Goal: Information Seeking & Learning: Stay updated

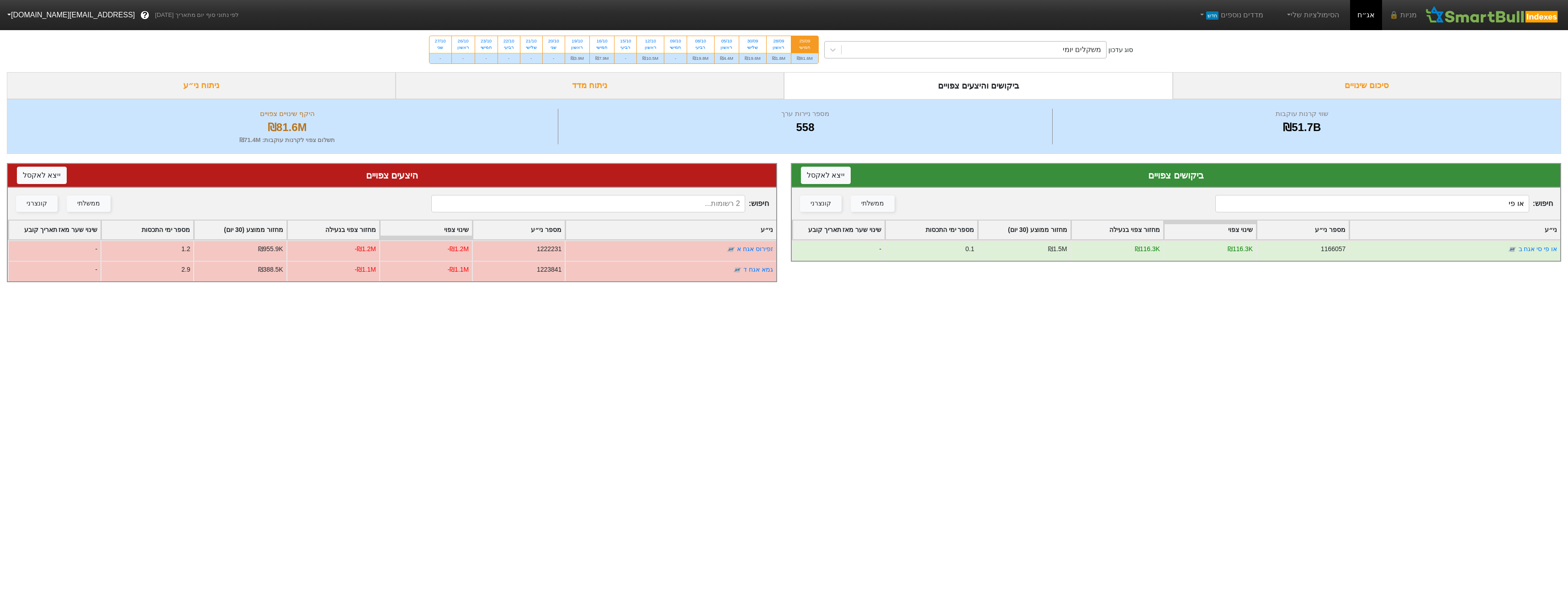
click at [1021, 40] on div "סוג עדכון משקלים יומי 25/09 חמישי ₪81.6M 28/09 ראשון ₪1.8M 30/09 שלישי ₪19.6M 0…" at bounding box center [784, 50] width 1568 height 45
click at [1031, 53] on div "משקלים יומי" at bounding box center [974, 49] width 265 height 16
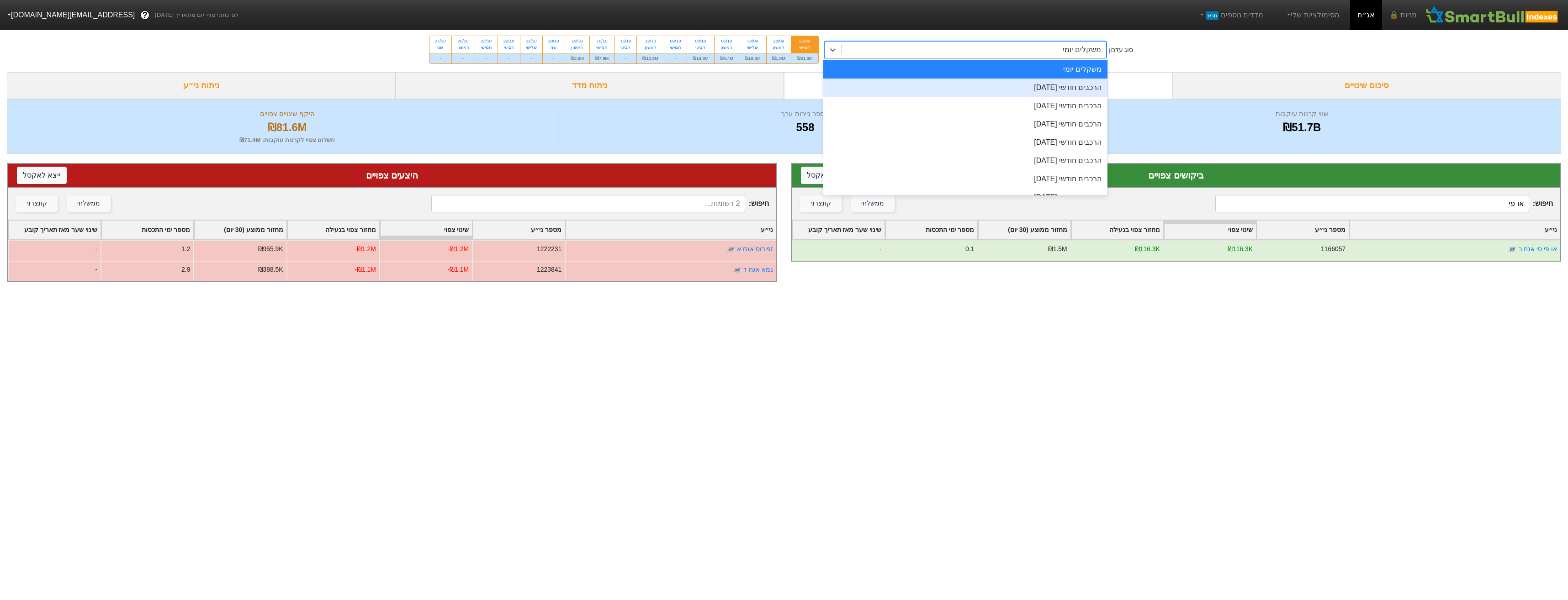
click at [1061, 92] on div "הרכבים חודשי [DATE]" at bounding box center [965, 88] width 284 height 18
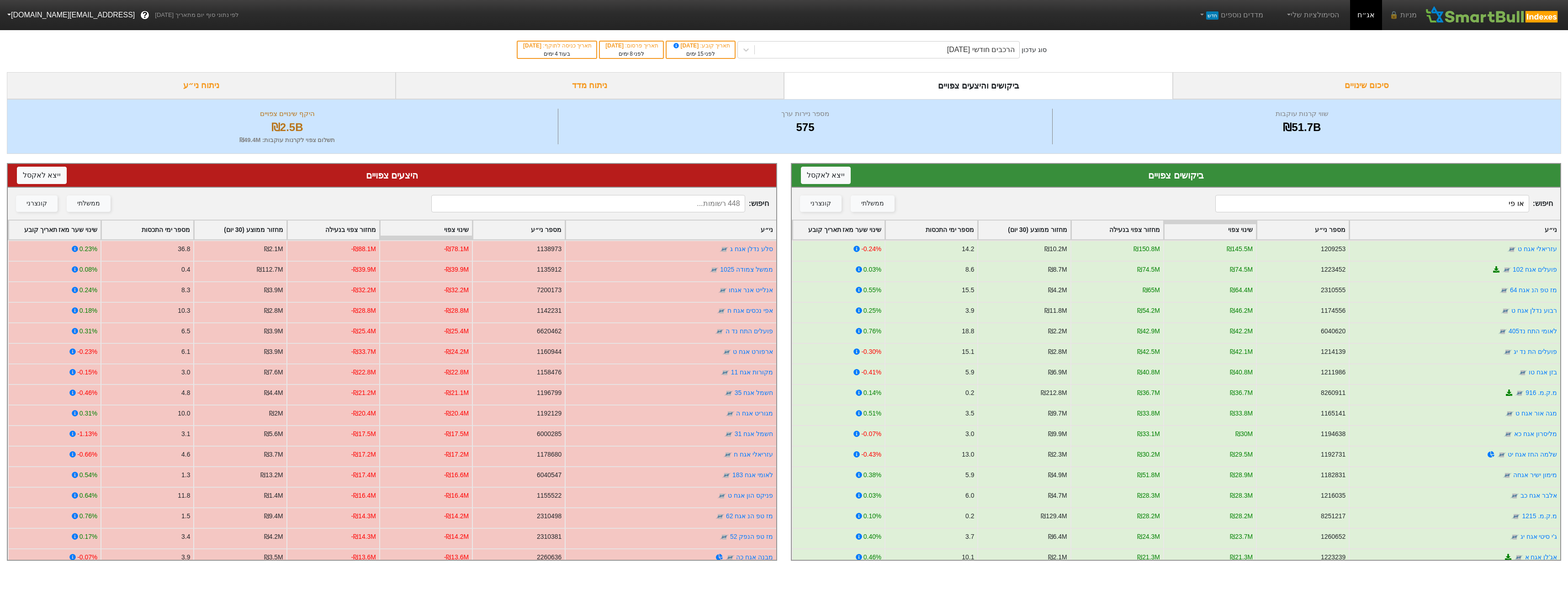
click at [673, 200] on input at bounding box center [588, 203] width 313 height 18
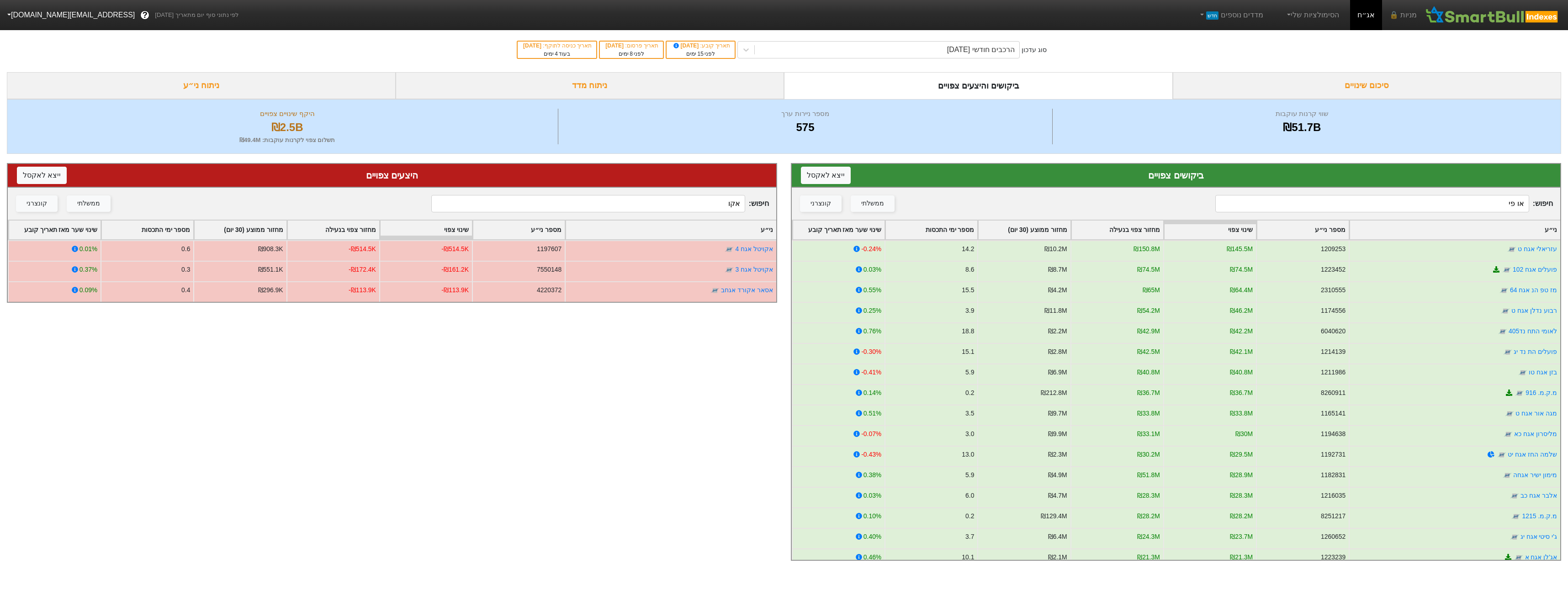
type input "אקו"
click at [1499, 206] on input "או פי" at bounding box center [1372, 203] width 313 height 18
click at [1499, 205] on input "או פי" at bounding box center [1372, 203] width 313 height 18
type input "א"
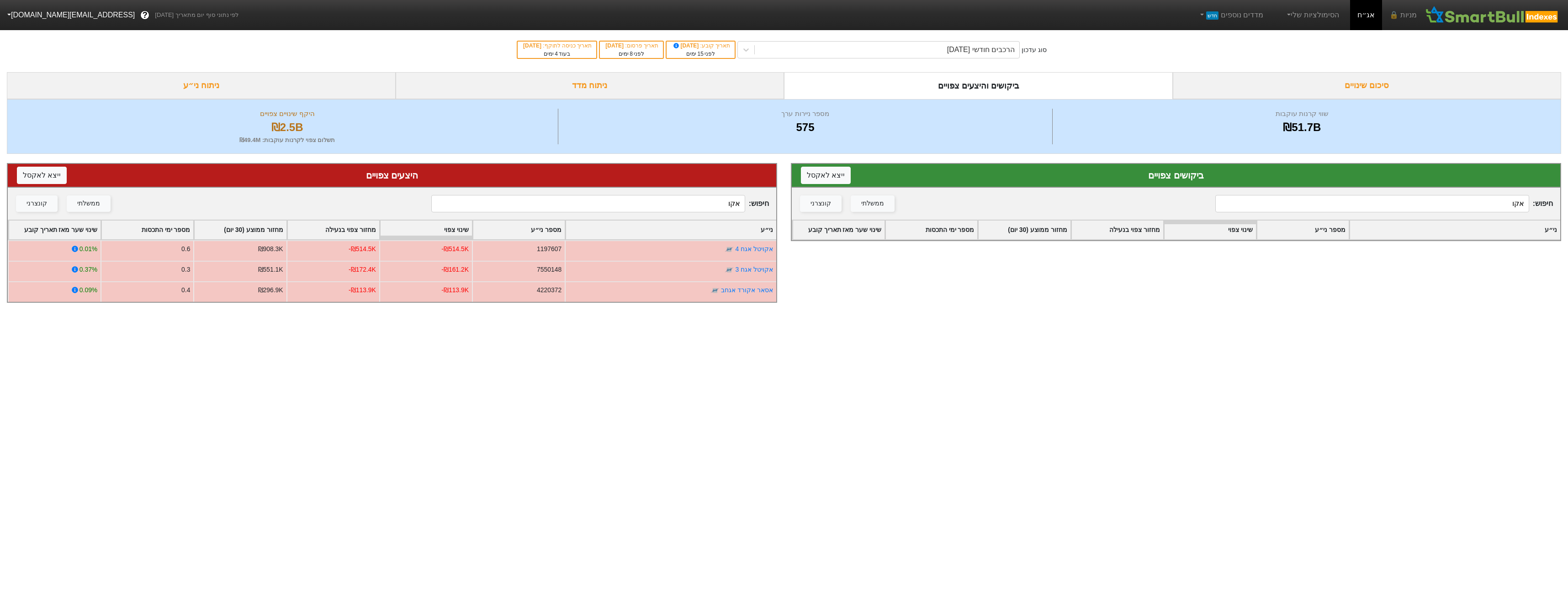
type input "אקו"
click at [976, 60] on div "סוג עדכון הרכבים חודשי [DATE] תאריך קובע : [DATE] לפני 15 ימים תאריך פרסום : [D…" at bounding box center [784, 50] width 1568 height 45
click at [976, 57] on div "הרכבים חודשי [DATE]" at bounding box center [887, 49] width 265 height 16
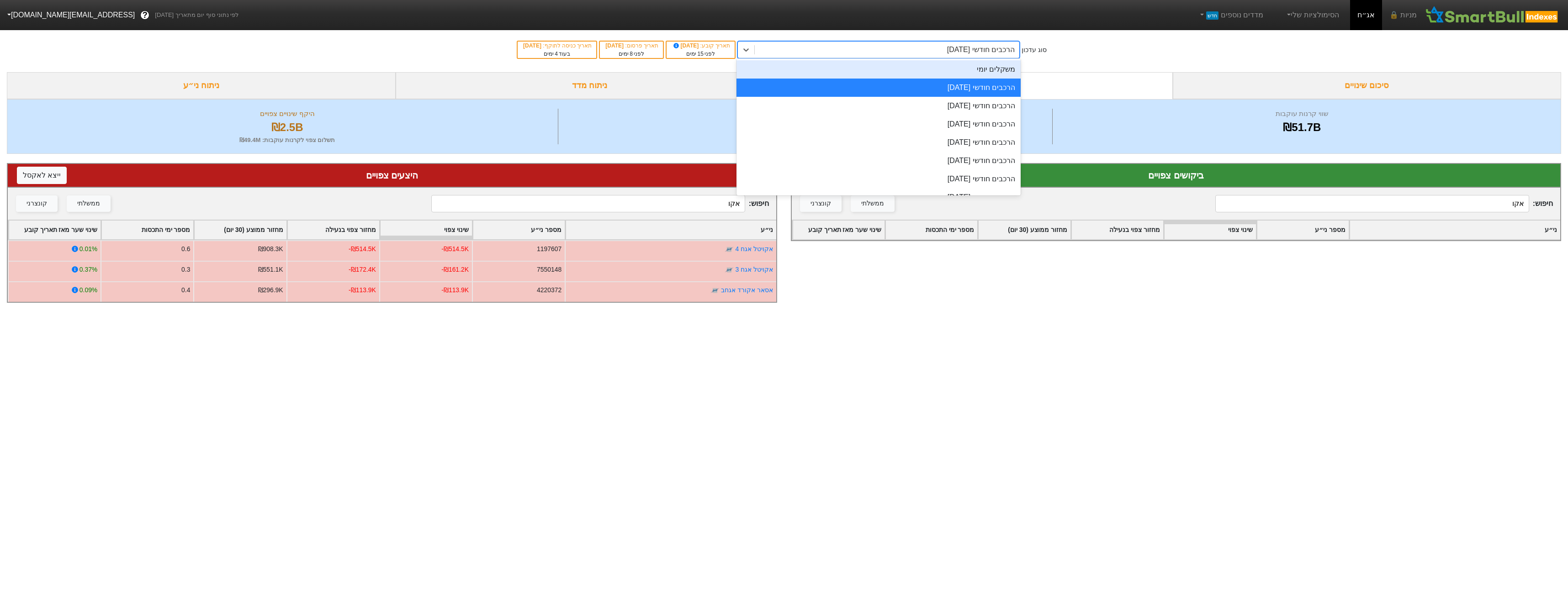
click at [989, 75] on div "משקלים יומי" at bounding box center [878, 69] width 284 height 18
